Goal: Task Accomplishment & Management: Manage account settings

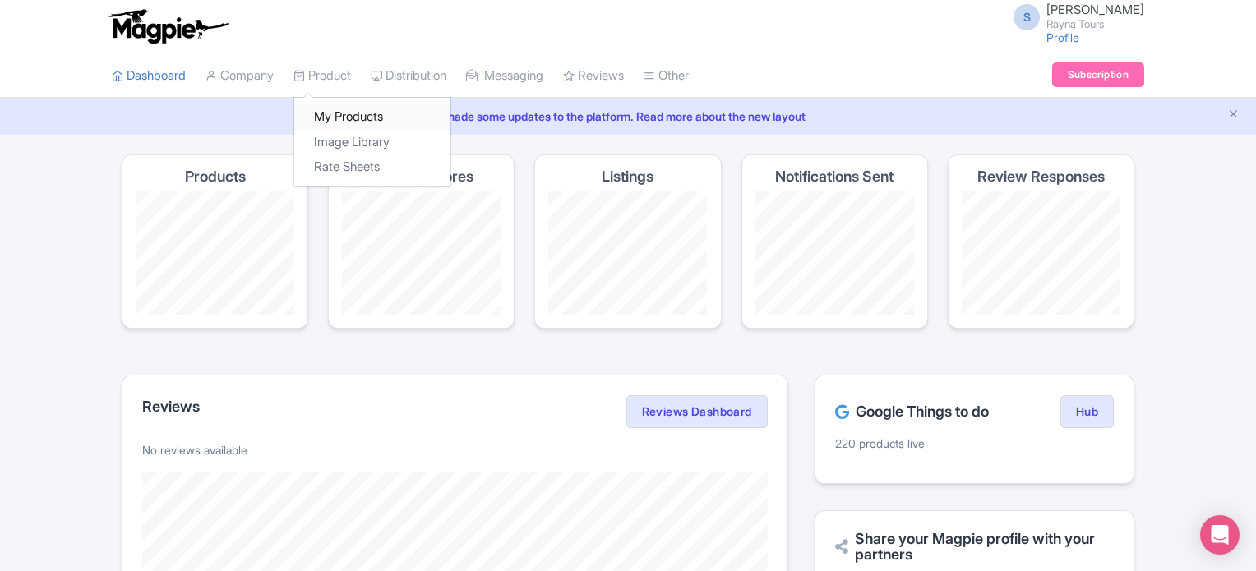
click at [346, 121] on link "My Products" at bounding box center [372, 116] width 156 height 25
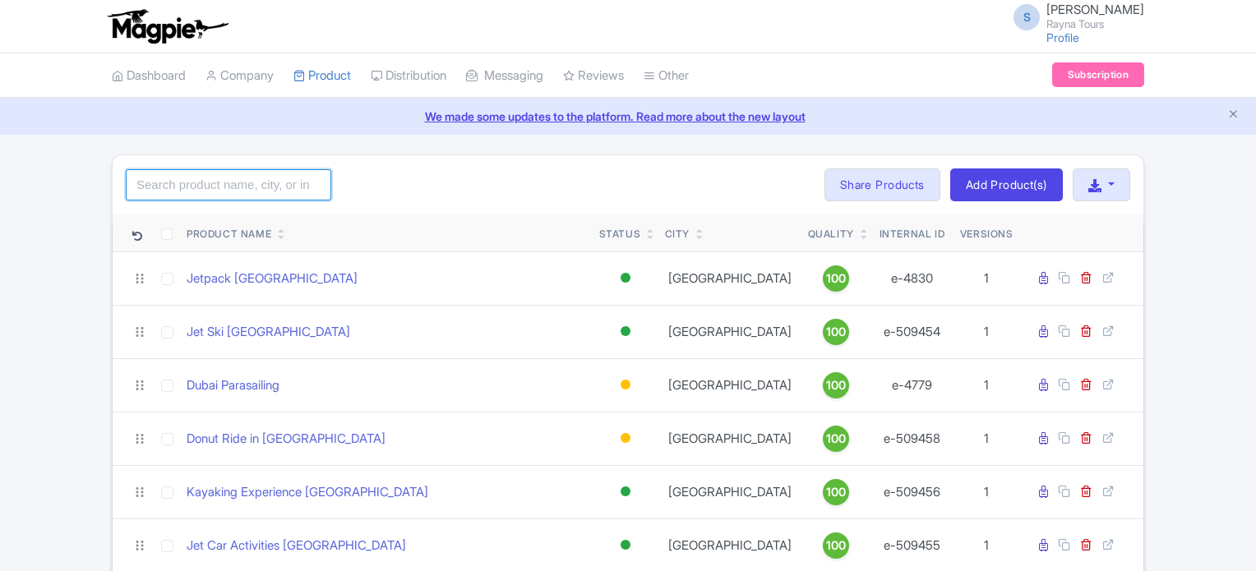
click at [266, 186] on input "search" at bounding box center [229, 184] width 206 height 31
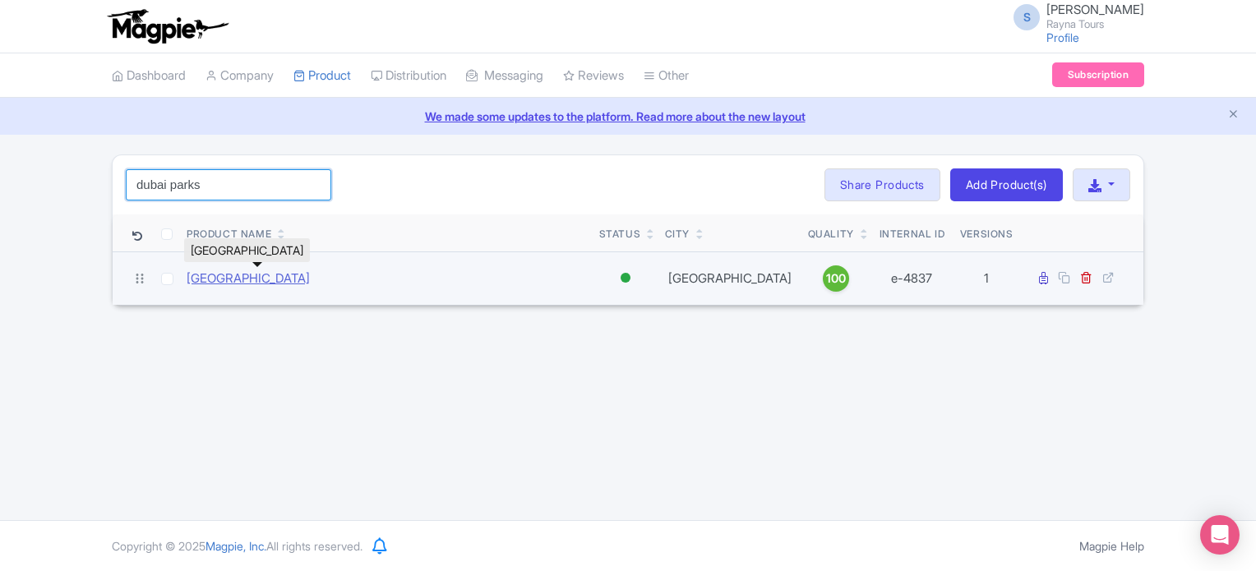
type input "dubai parks"
click at [252, 279] on link "[GEOGRAPHIC_DATA]" at bounding box center [248, 279] width 123 height 19
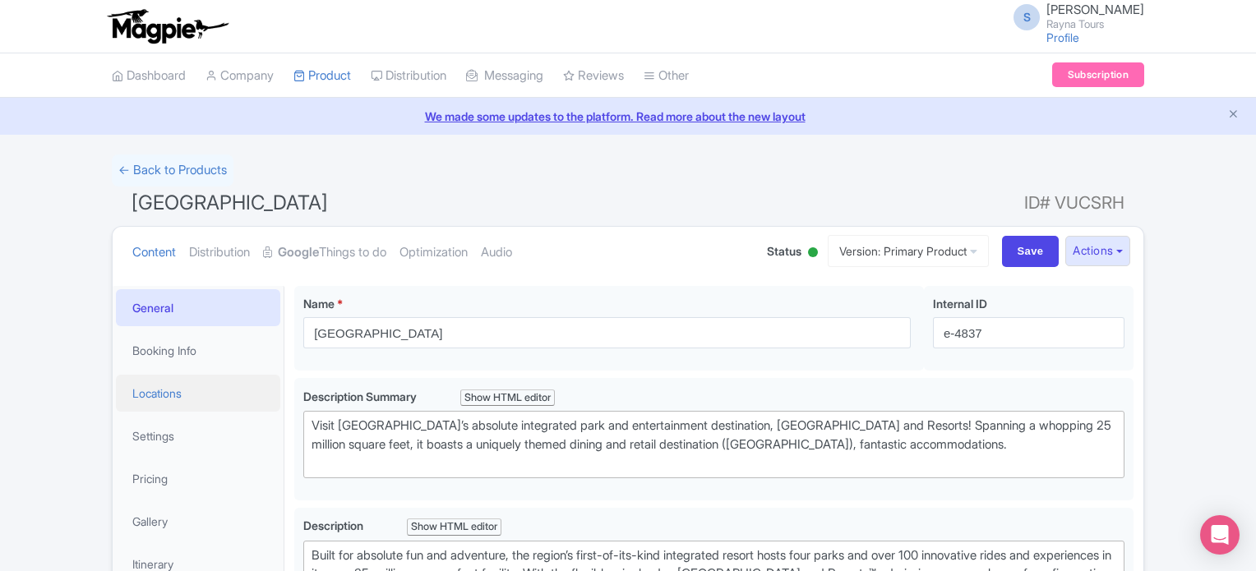
click at [163, 388] on link "Locations" at bounding box center [198, 393] width 164 height 37
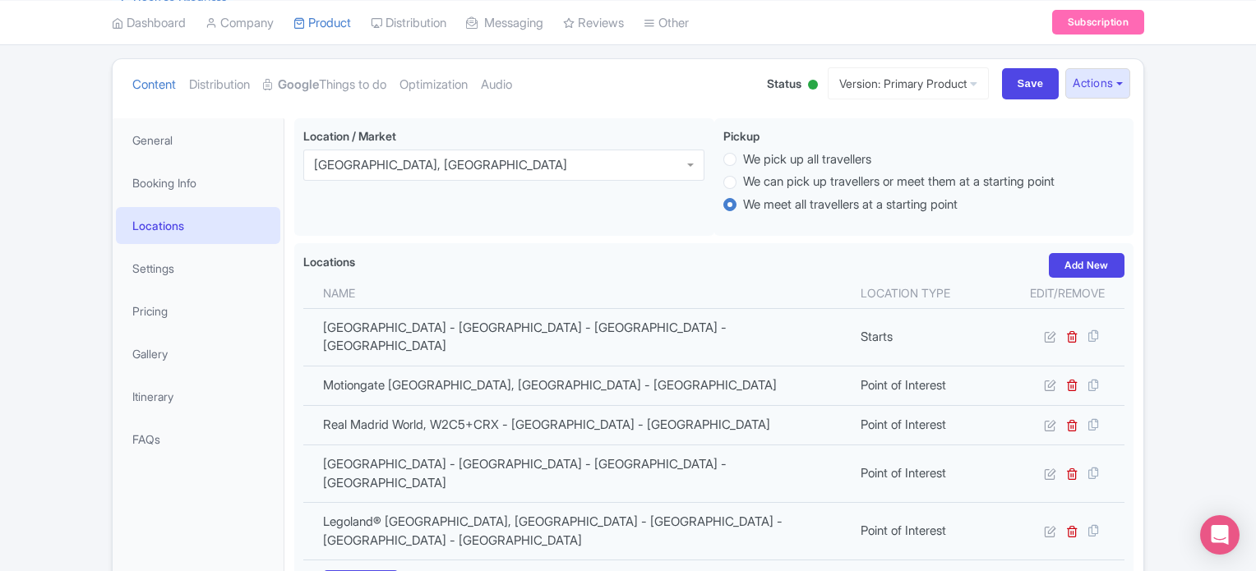
scroll to position [164, 0]
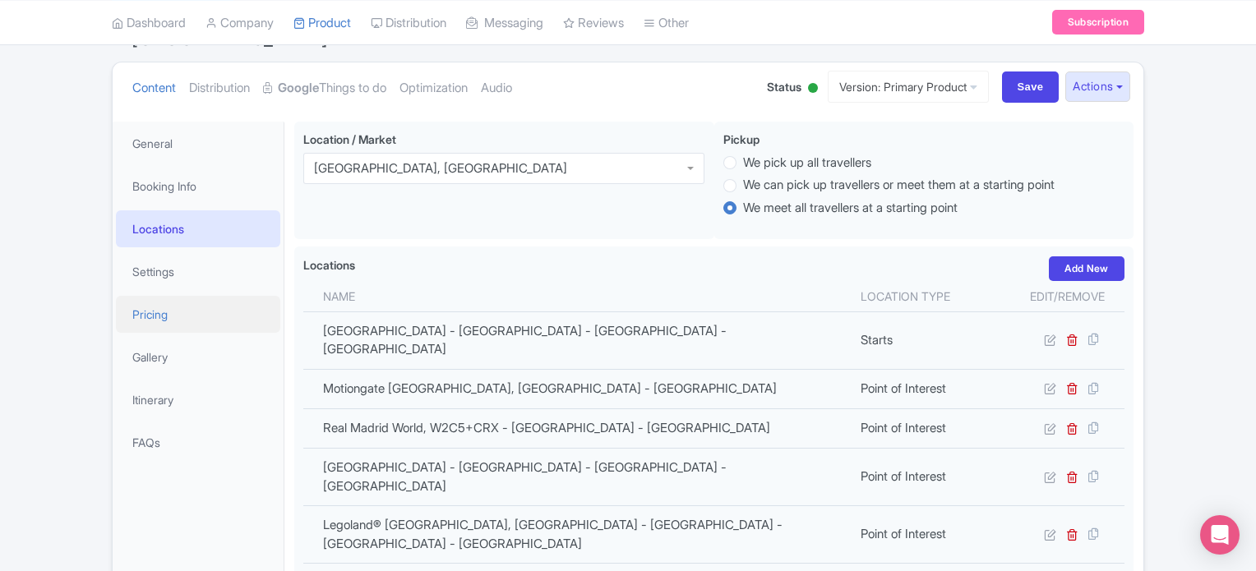
click at [159, 314] on link "Pricing" at bounding box center [198, 314] width 164 height 37
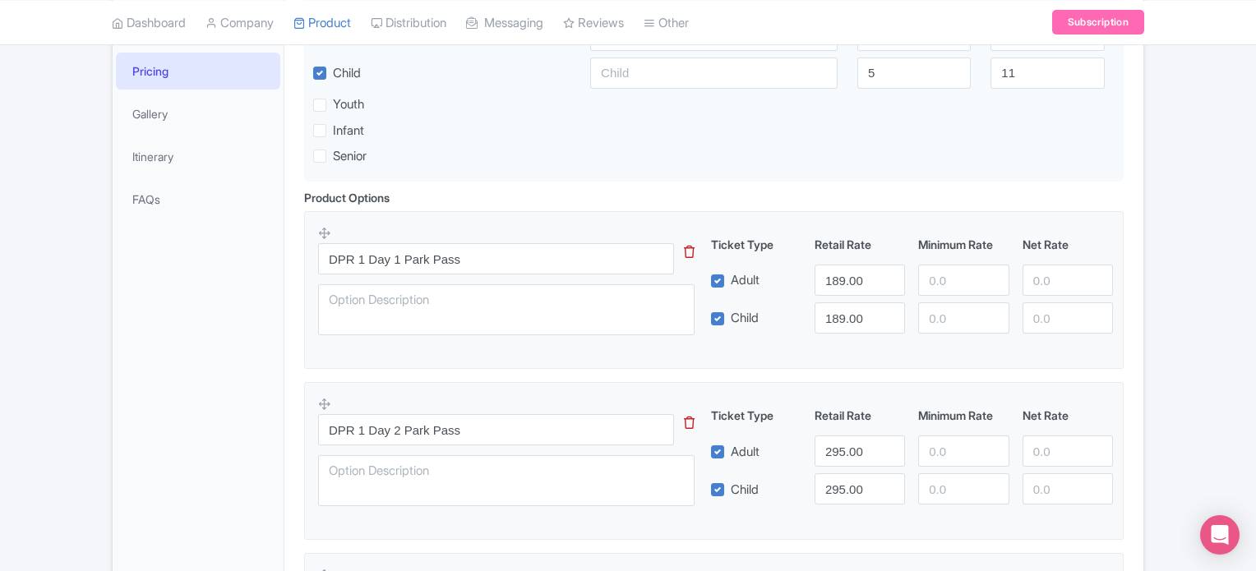
scroll to position [411, 0]
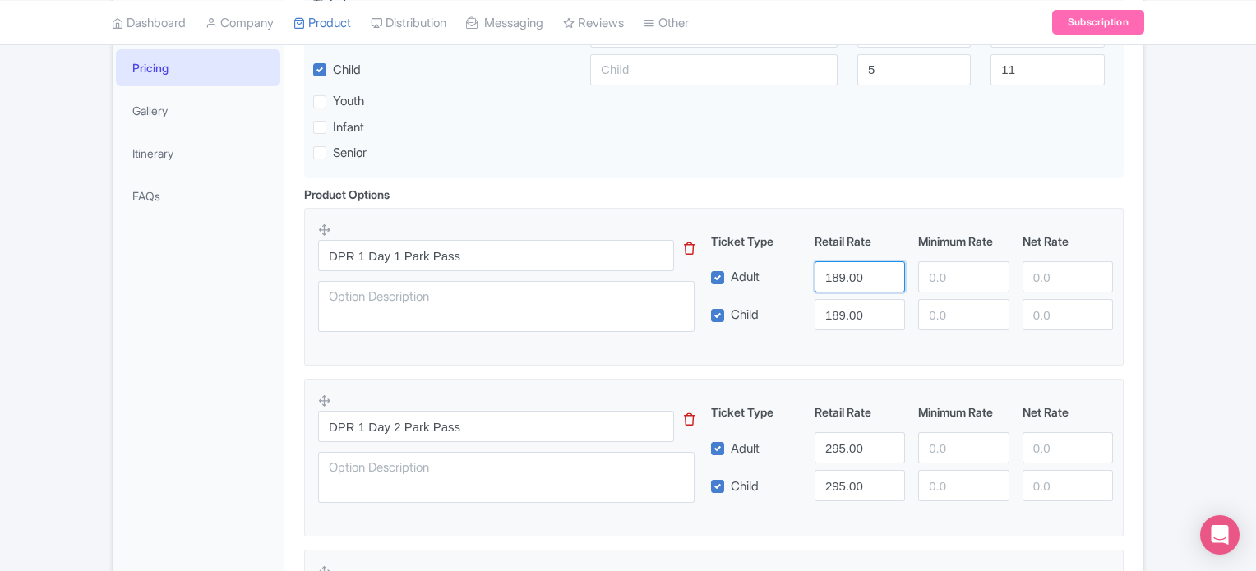
click at [830, 277] on input "189.00" at bounding box center [860, 276] width 90 height 31
type input "295"
click at [840, 312] on input "189.00" at bounding box center [860, 314] width 90 height 31
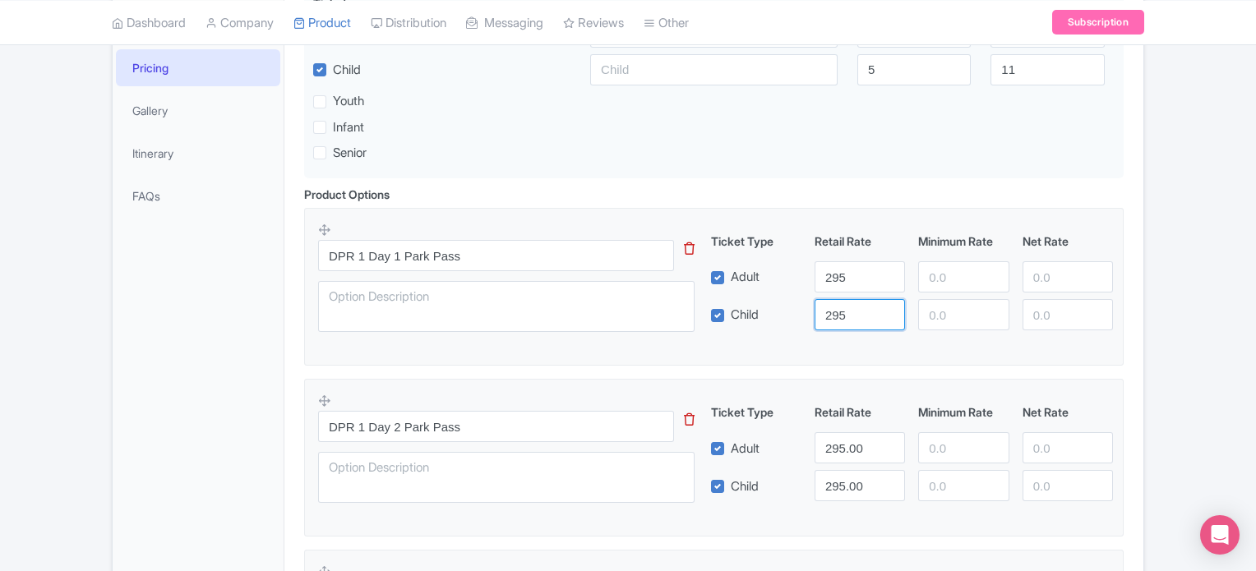
type input "295"
click at [850, 348] on fieldset "DPR 1 Day 1 Park Pass This tip has not data. Code: tip_option_name Ticket Type …" at bounding box center [714, 287] width 820 height 158
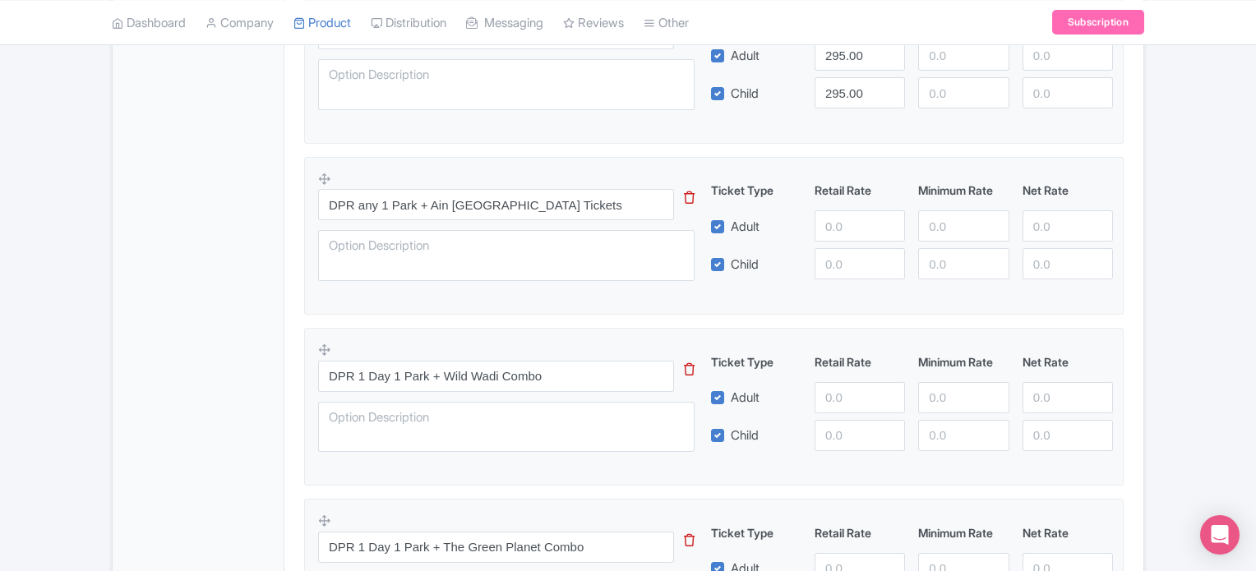
scroll to position [822, 0]
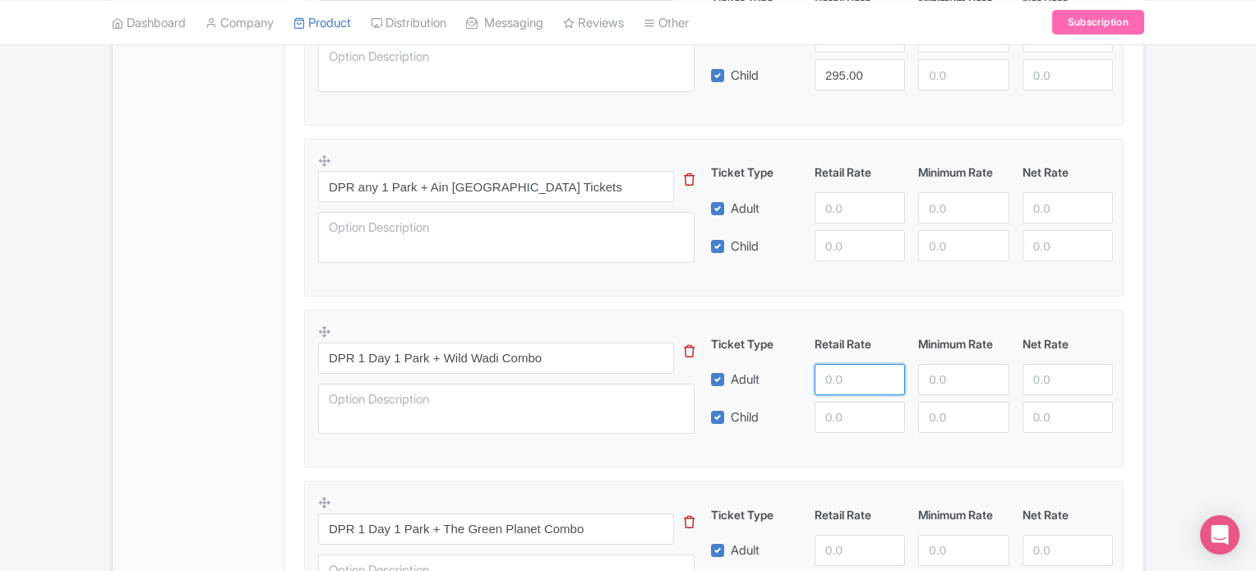
click at [838, 386] on input "number" at bounding box center [860, 379] width 90 height 31
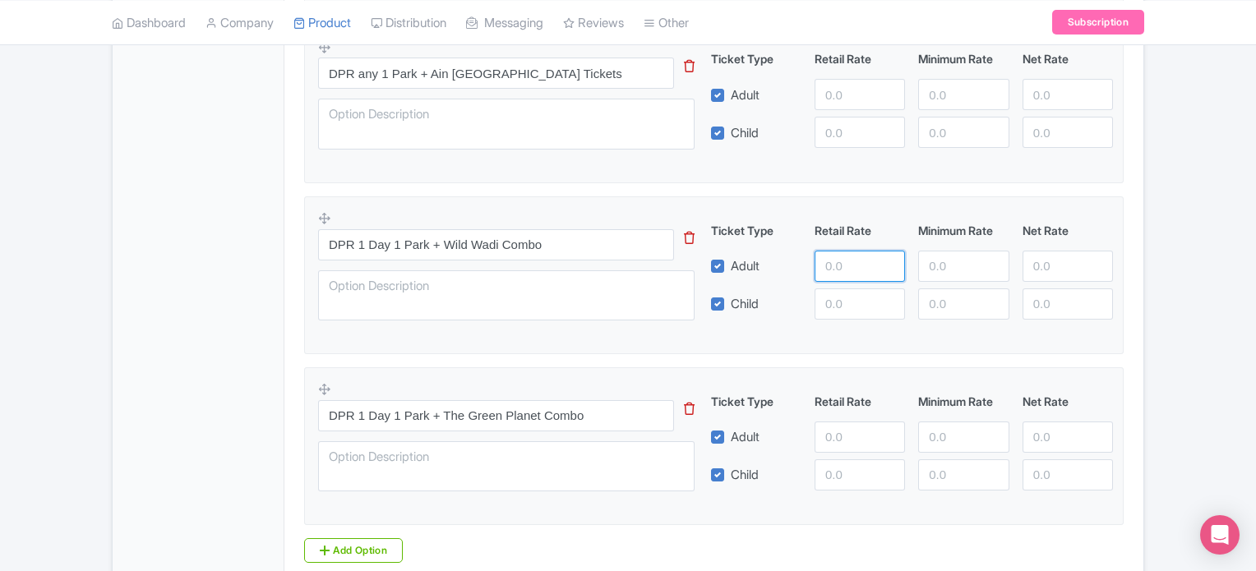
scroll to position [1070, 0]
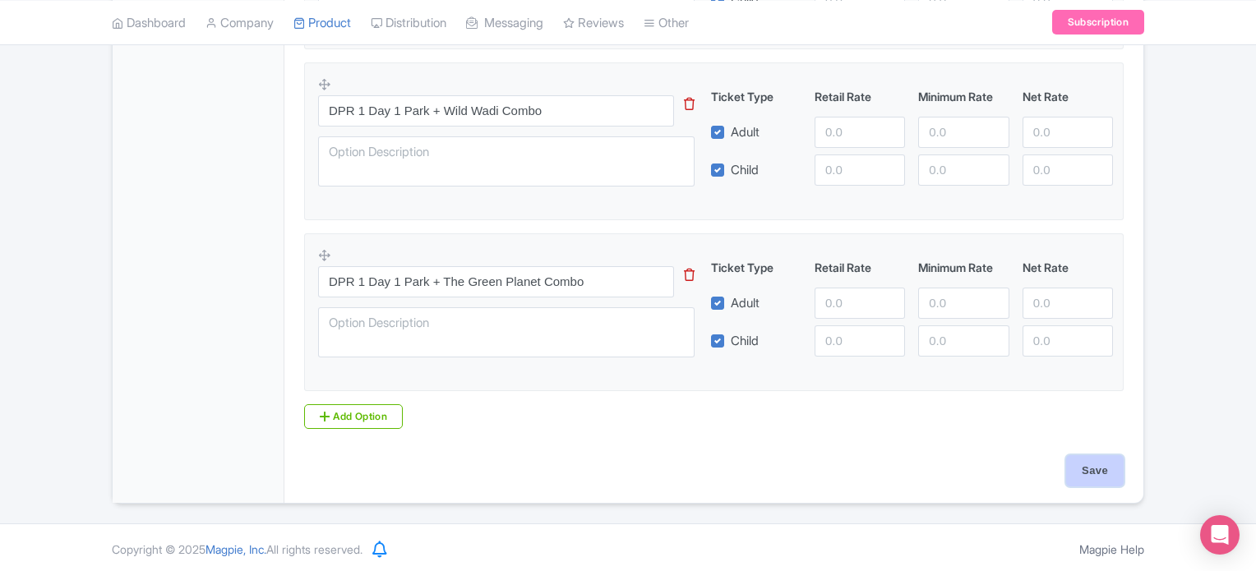
click at [1101, 462] on input "Save" at bounding box center [1095, 471] width 58 height 31
type input "Saving..."
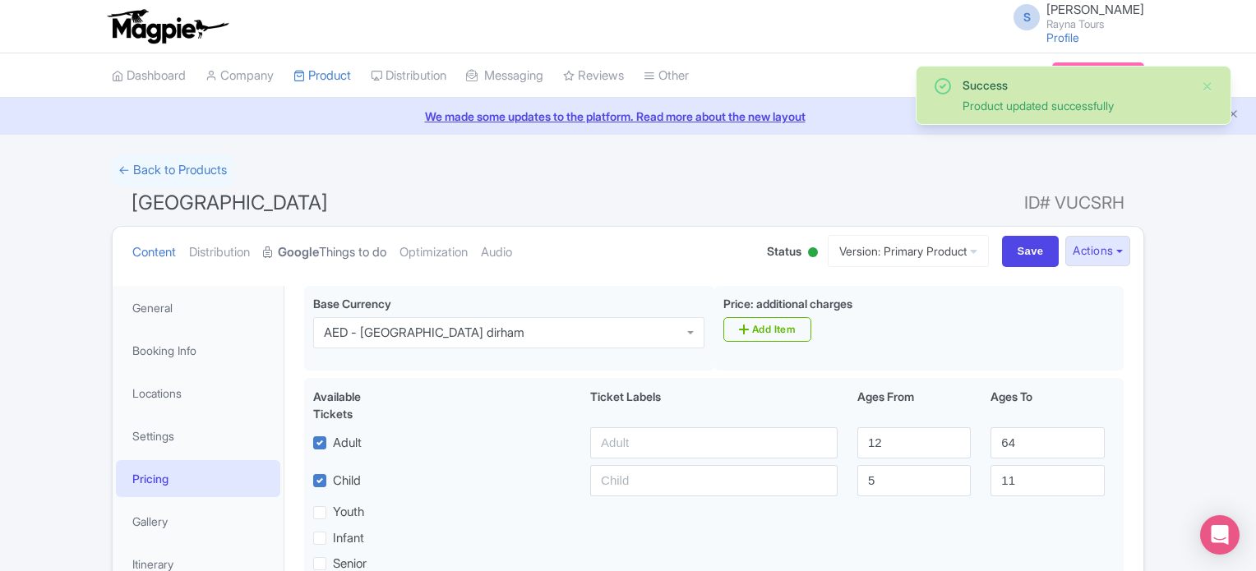
click at [342, 247] on link "Google Things to do" at bounding box center [324, 253] width 123 height 52
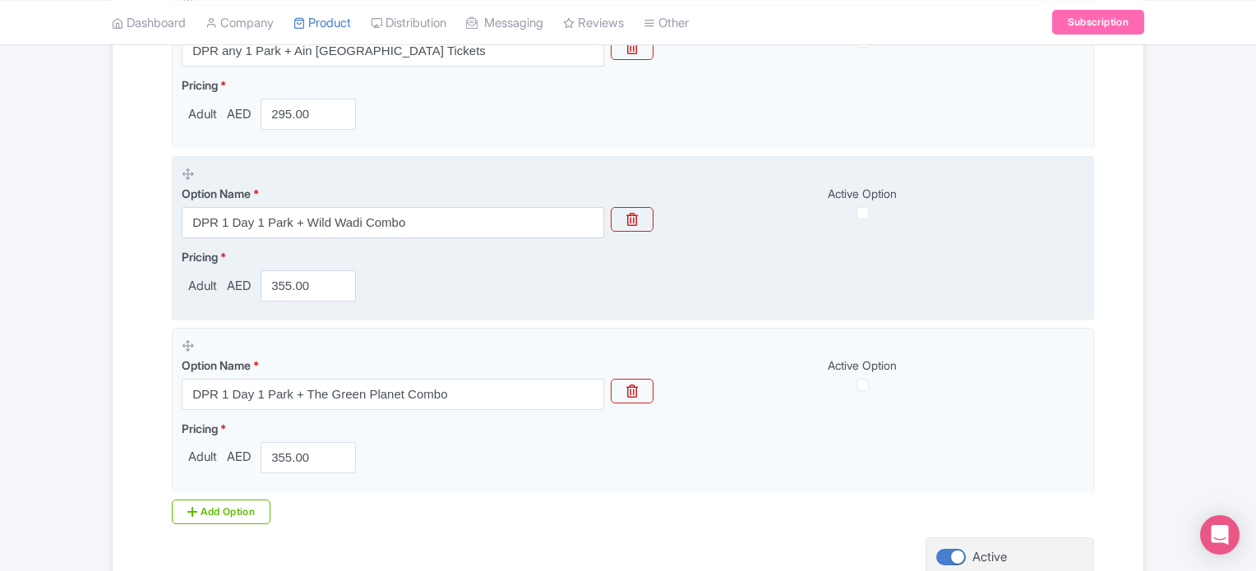
scroll to position [1092, 0]
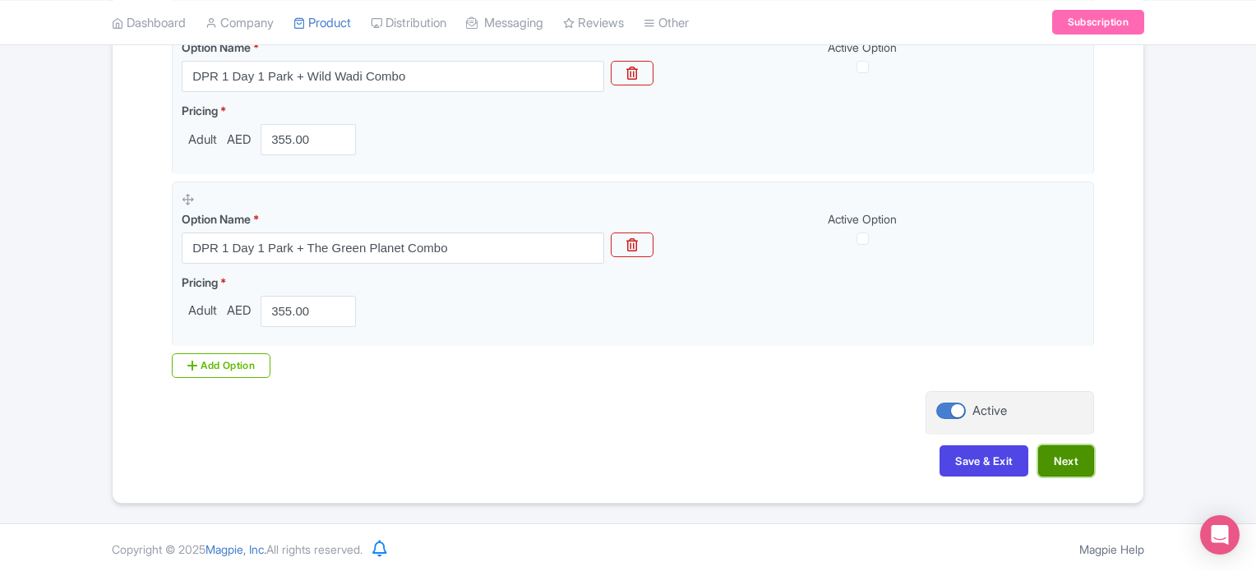
click at [1080, 461] on button "Next" at bounding box center [1066, 461] width 56 height 31
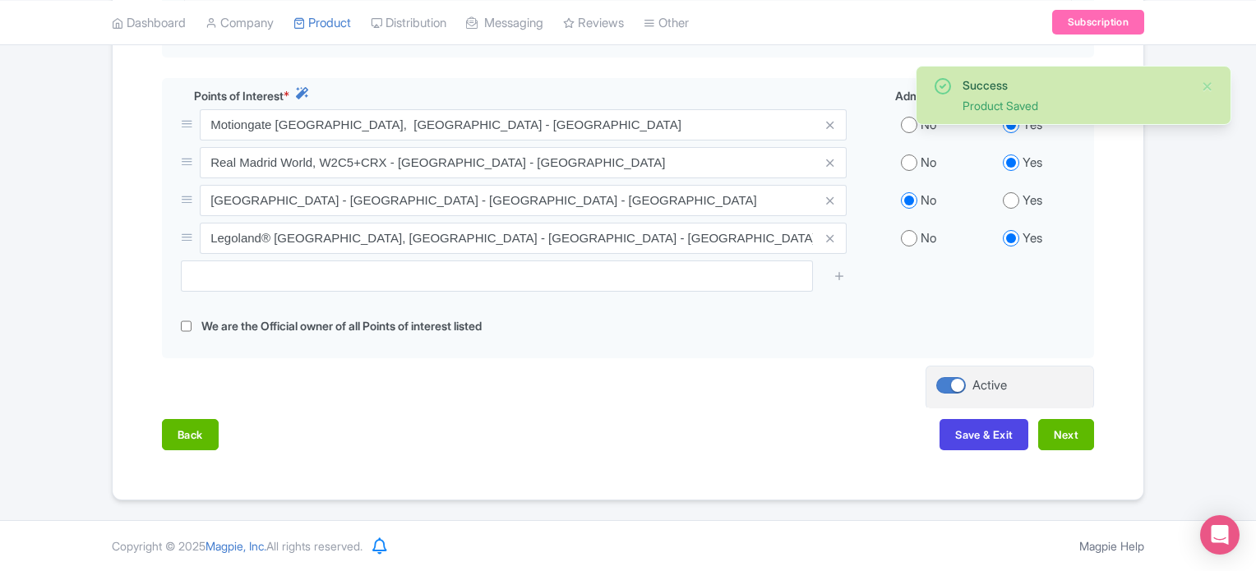
scroll to position [613, 0]
click at [1071, 432] on button "Next" at bounding box center [1066, 435] width 56 height 31
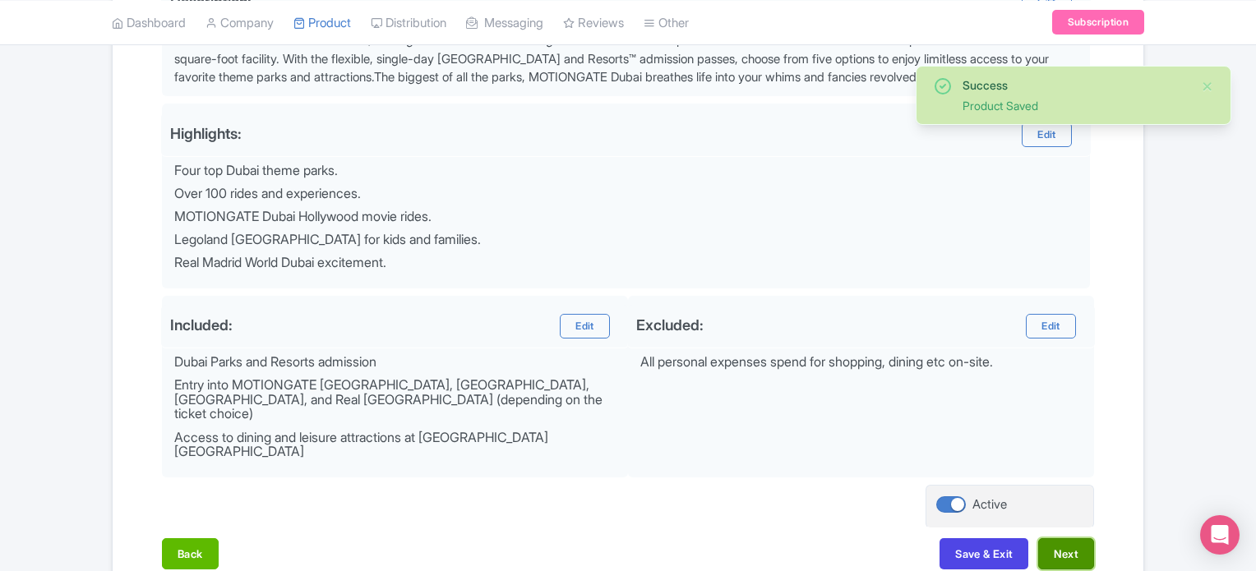
click at [1071, 539] on button "Next" at bounding box center [1066, 554] width 56 height 31
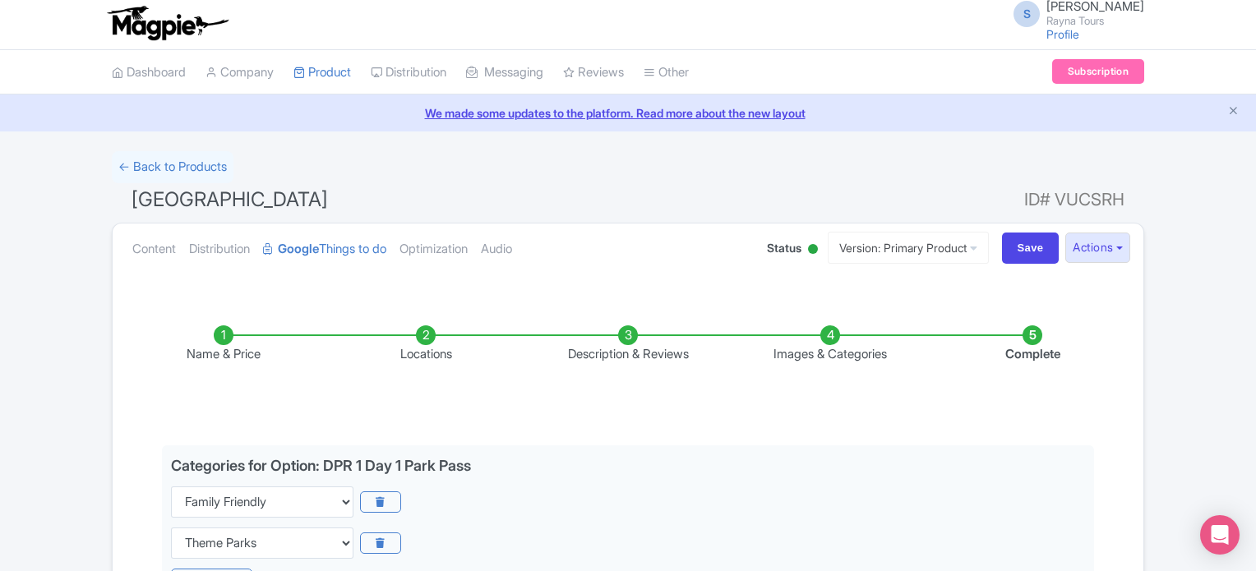
scroll to position [0, 0]
